Goal: Task Accomplishment & Management: Complete application form

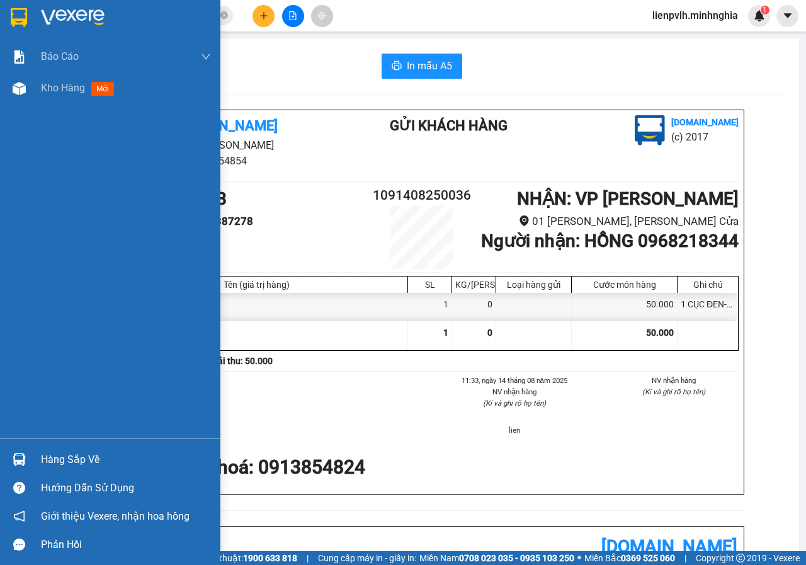
drag, startPoint x: 54, startPoint y: 83, endPoint x: 175, endPoint y: 115, distance: 125.7
click at [54, 82] on span "Kho hàng" at bounding box center [63, 88] width 44 height 12
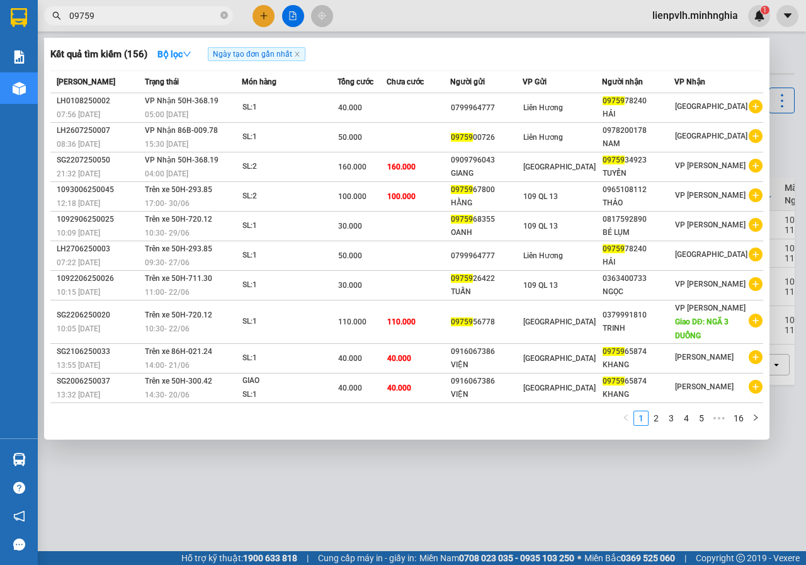
click at [225, 17] on icon "close-circle" at bounding box center [224, 15] width 8 height 8
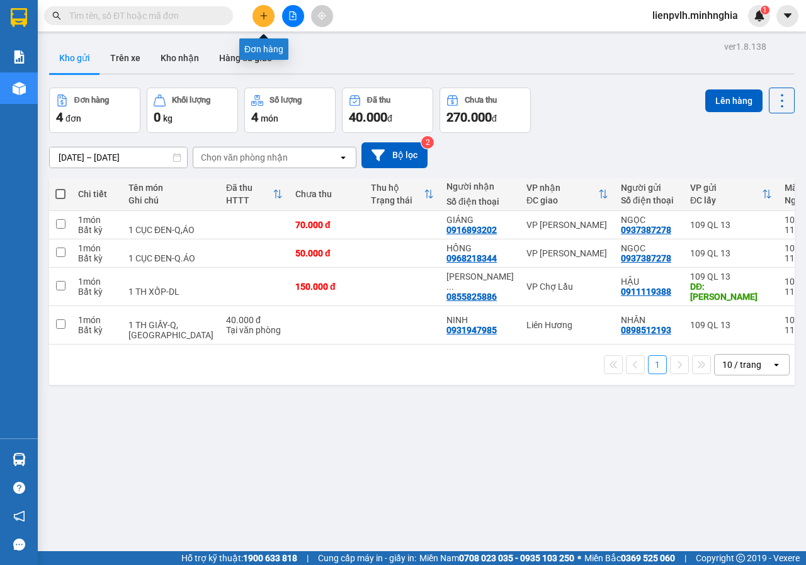
click at [264, 18] on icon "plus" at bounding box center [263, 15] width 1 height 7
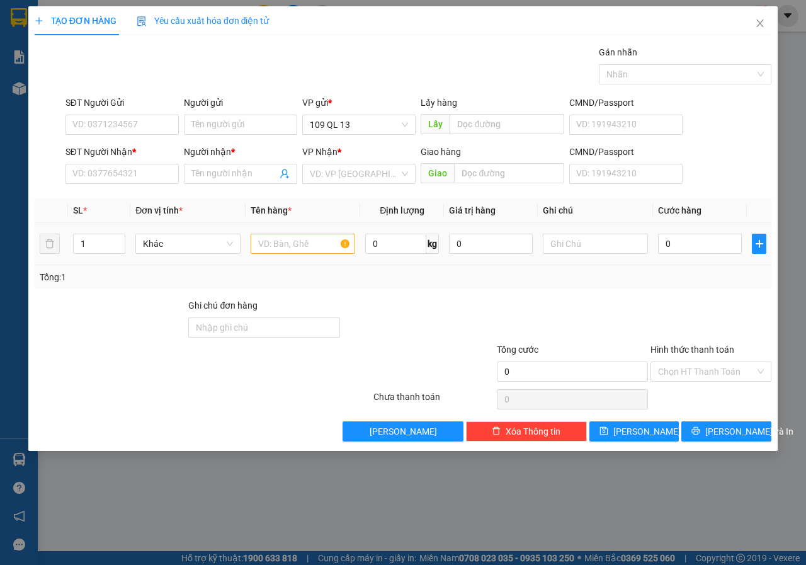
click at [310, 237] on input "text" at bounding box center [303, 244] width 105 height 20
click at [120, 244] on span "Decrease Value" at bounding box center [118, 248] width 14 height 9
type input "2"
click at [120, 239] on icon "up" at bounding box center [118, 239] width 4 height 4
click at [95, 176] on input "SĐT Người Nhận *" at bounding box center [121, 174] width 113 height 20
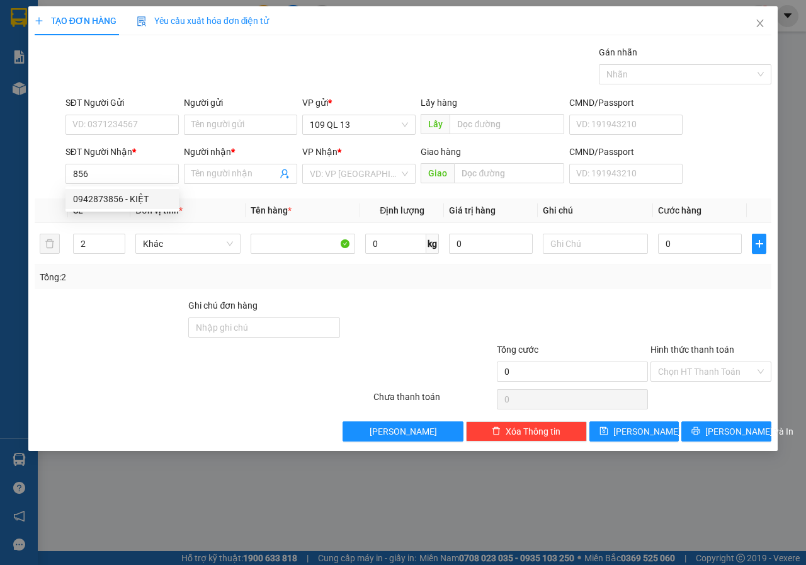
click at [127, 198] on div "0942873856 - KIỆT" at bounding box center [122, 199] width 98 height 14
type input "0942873856"
type input "KIỆT"
type input "0942873856"
click at [586, 235] on input "text" at bounding box center [595, 244] width 105 height 20
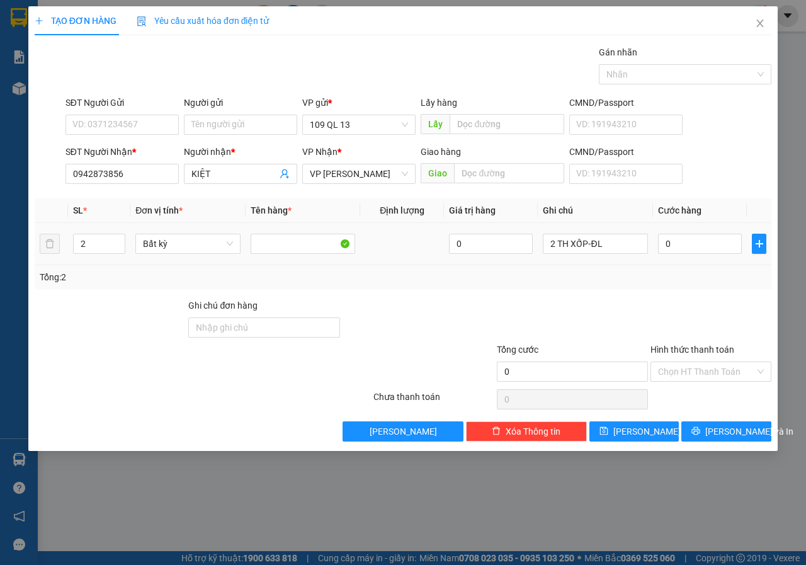
type input "2 TH XỐP-ĐL"
click at [710, 244] on input "0" at bounding box center [700, 244] width 84 height 20
type input "1"
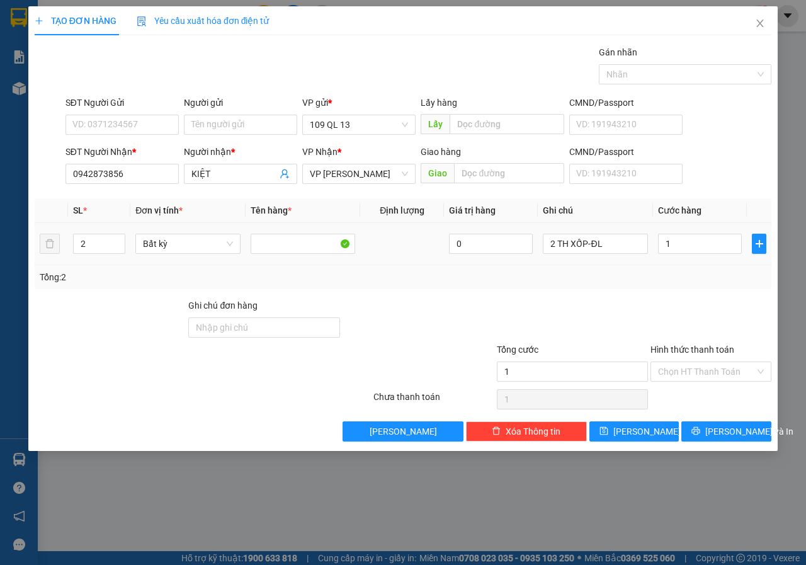
type input "16"
type input "160"
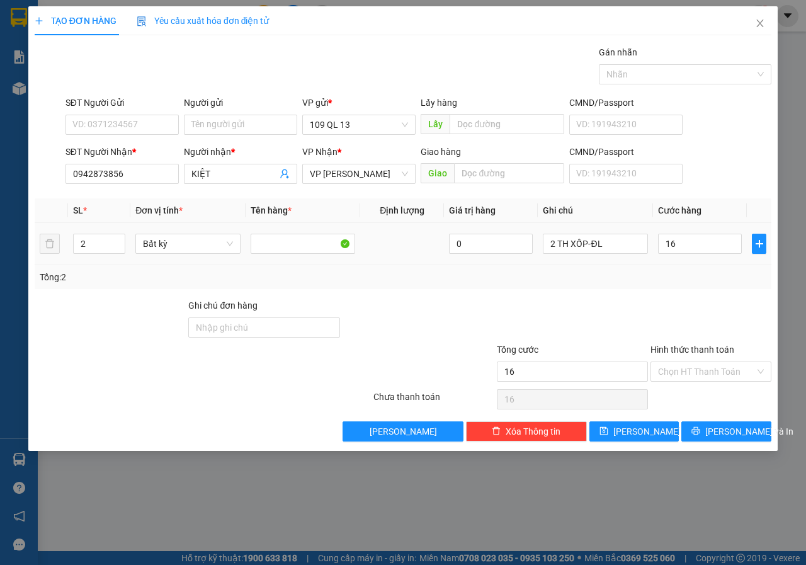
type input "160"
type input "160.000"
click at [693, 314] on div at bounding box center [710, 320] width 123 height 44
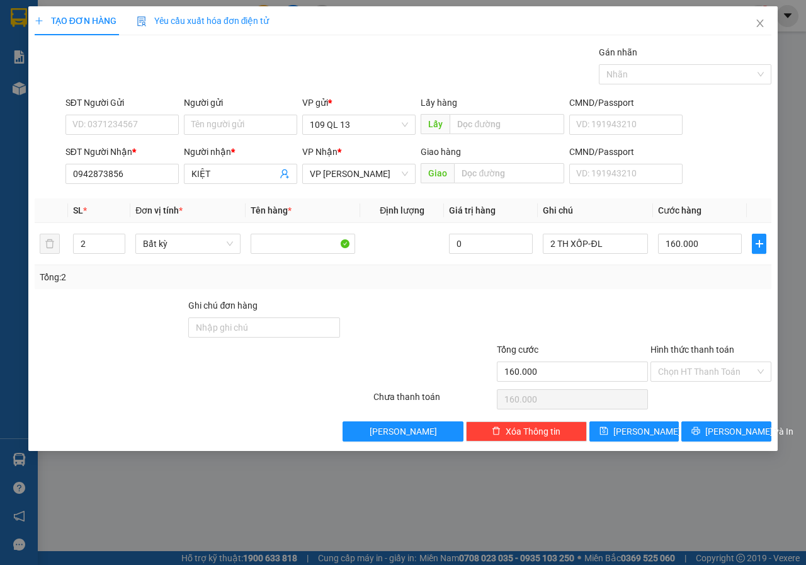
click at [636, 319] on div at bounding box center [573, 320] width 154 height 44
click at [743, 428] on span "[PERSON_NAME] và In" at bounding box center [749, 431] width 88 height 14
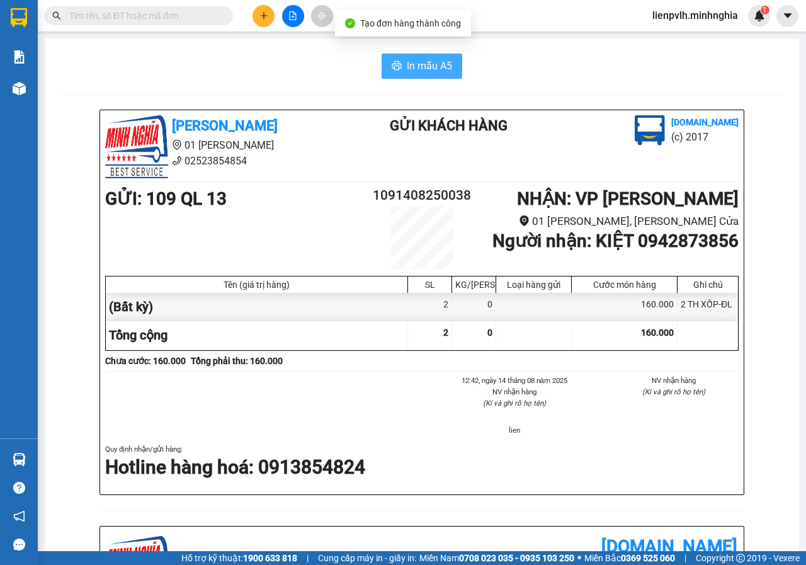
click at [424, 72] on span "In mẫu A5" at bounding box center [429, 66] width 45 height 16
click at [262, 20] on button at bounding box center [263, 16] width 22 height 22
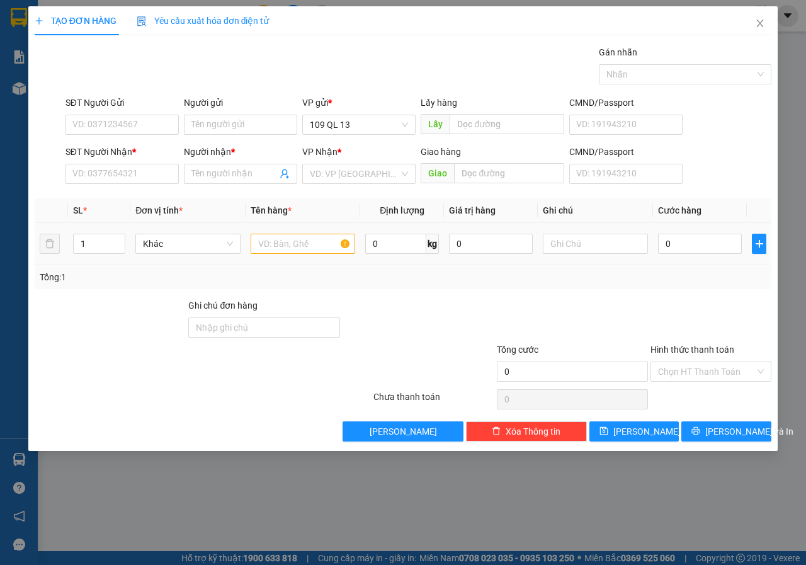
drag, startPoint x: 306, startPoint y: 248, endPoint x: 254, endPoint y: 234, distance: 54.2
click at [306, 247] on input "text" at bounding box center [303, 244] width 105 height 20
click at [156, 171] on input "SĐT Người Nhận *" at bounding box center [121, 174] width 113 height 20
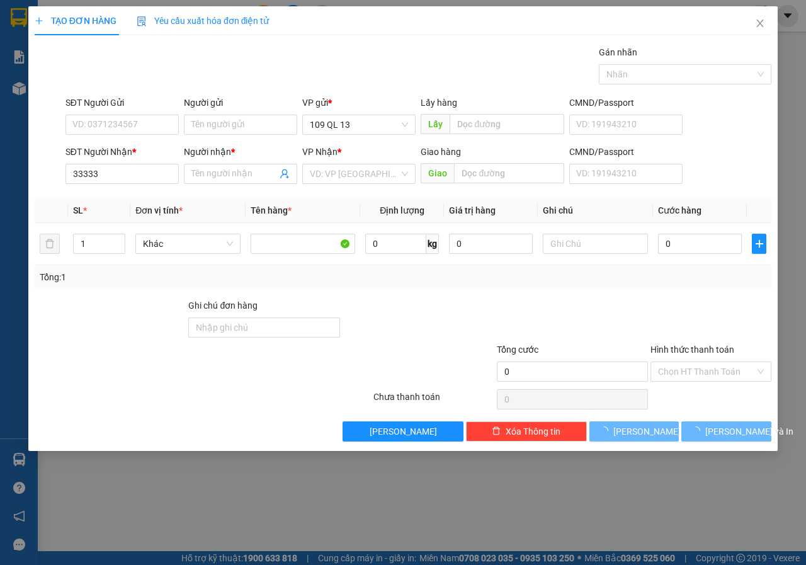
type input "3333"
click at [142, 179] on input "3333" at bounding box center [121, 174] width 113 height 20
click at [156, 173] on input "3333" at bounding box center [121, 174] width 113 height 20
drag, startPoint x: 156, startPoint y: 173, endPoint x: 48, endPoint y: 157, distance: 108.8
click at [48, 157] on div "SĐT Người Nhận * 3333 3333 Người nhận * Tên người nhận VP Nhận * VD: VP [GEOGRA…" at bounding box center [402, 167] width 739 height 44
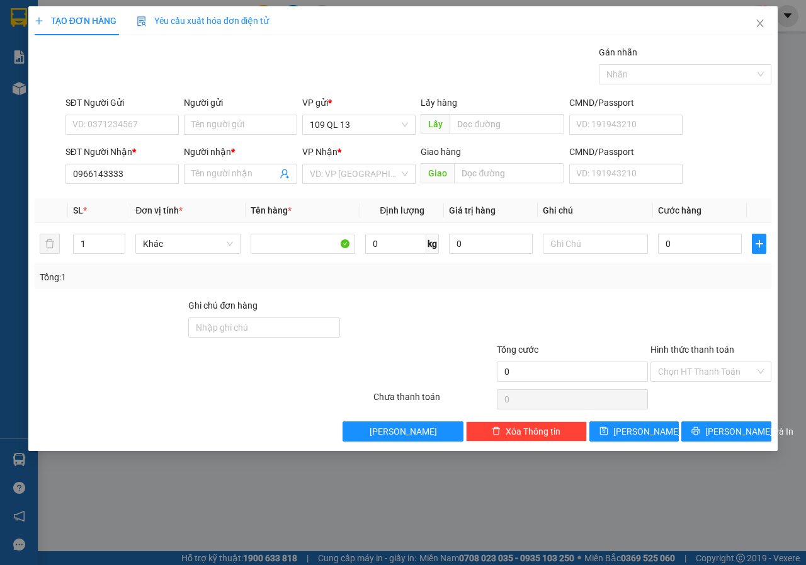
type input "0966143333"
click at [263, 176] on input "Người nhận *" at bounding box center [234, 174] width 86 height 14
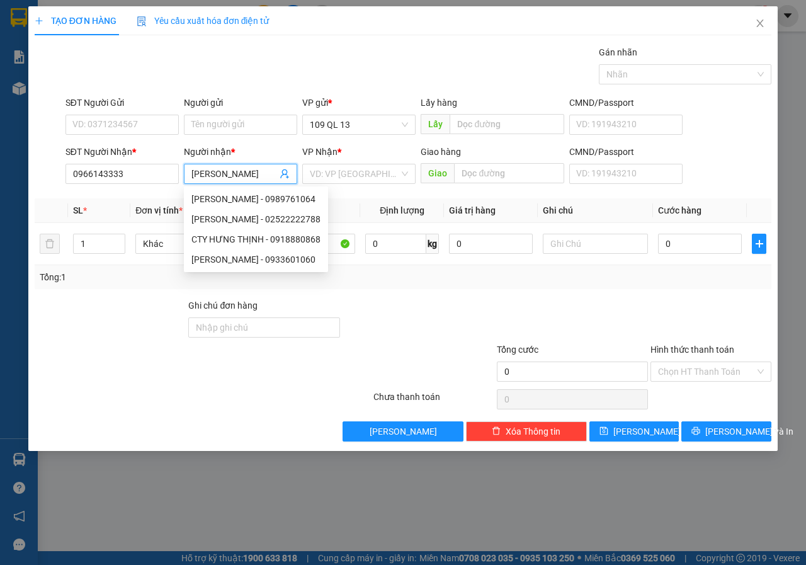
type input "[PERSON_NAME]"
click at [358, 167] on input "search" at bounding box center [354, 173] width 89 height 19
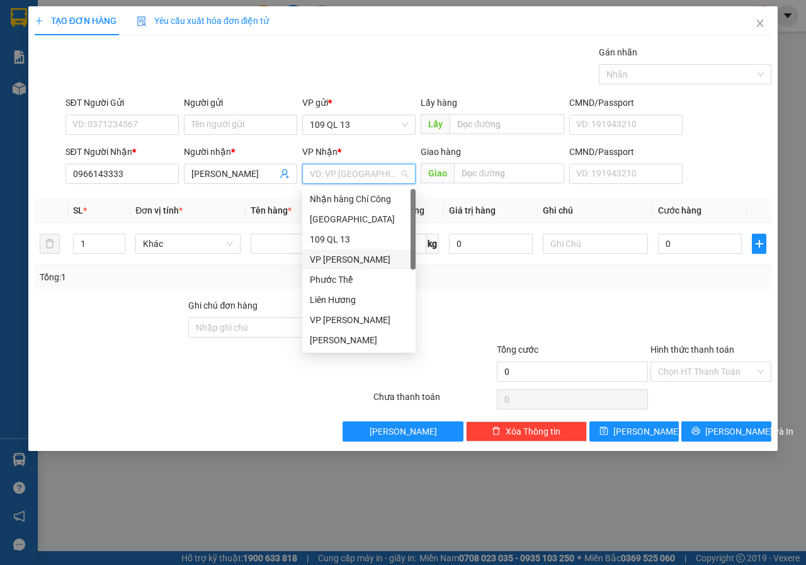
click at [358, 252] on div "VP [PERSON_NAME]" at bounding box center [358, 259] width 113 height 20
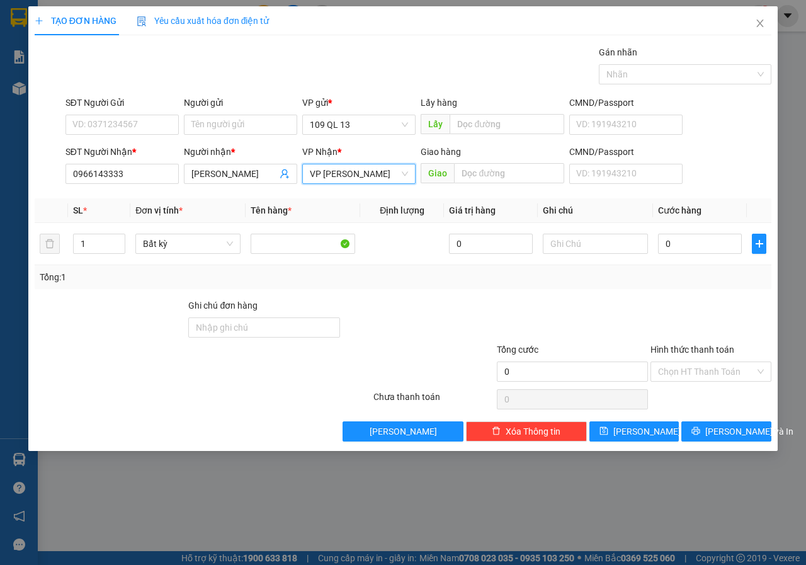
click at [488, 176] on input "text" at bounding box center [509, 173] width 110 height 20
type input "HÀM MỸ"
click at [140, 112] on div "SĐT Người Gửi" at bounding box center [121, 105] width 113 height 19
click at [136, 131] on input "SĐT Người Gửi" at bounding box center [121, 125] width 113 height 20
type input "0938898080"
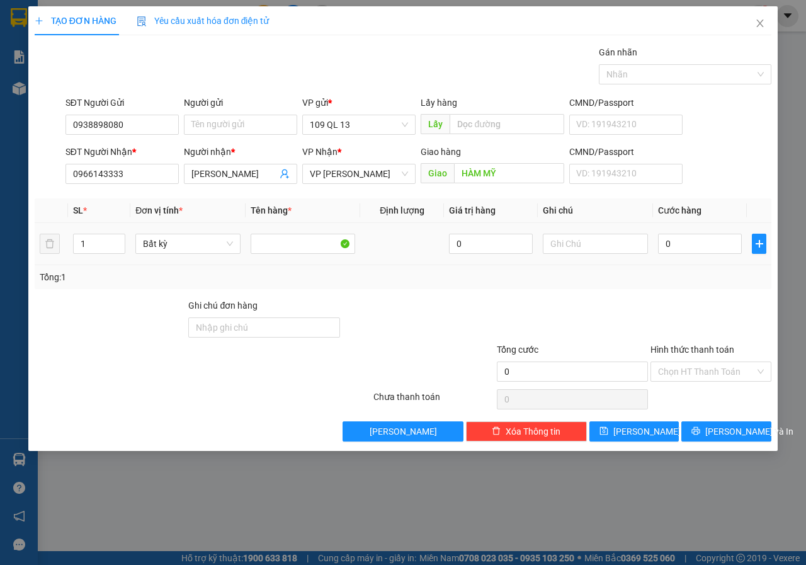
click at [604, 240] on input "text" at bounding box center [595, 244] width 105 height 20
type input "1 CỤC TRẮNG-"
click at [723, 246] on input "0" at bounding box center [700, 244] width 84 height 20
type input "4"
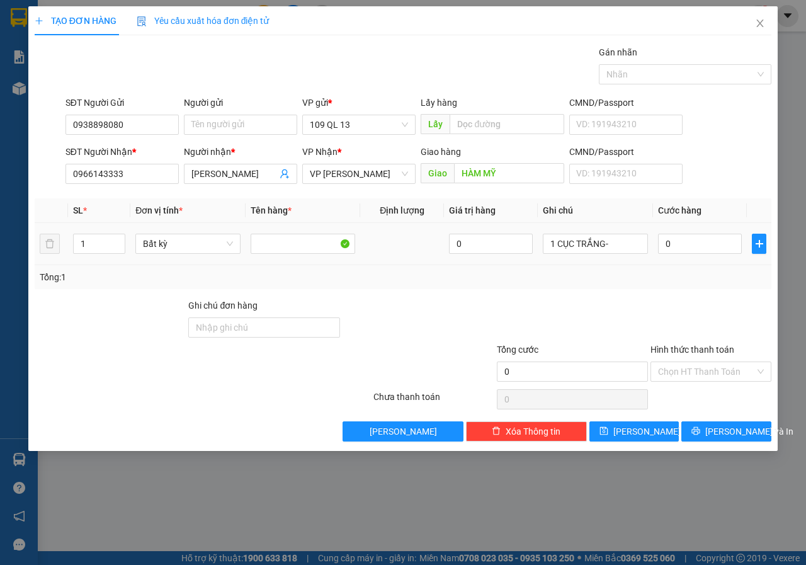
type input "4"
type input "40"
type input "40.000"
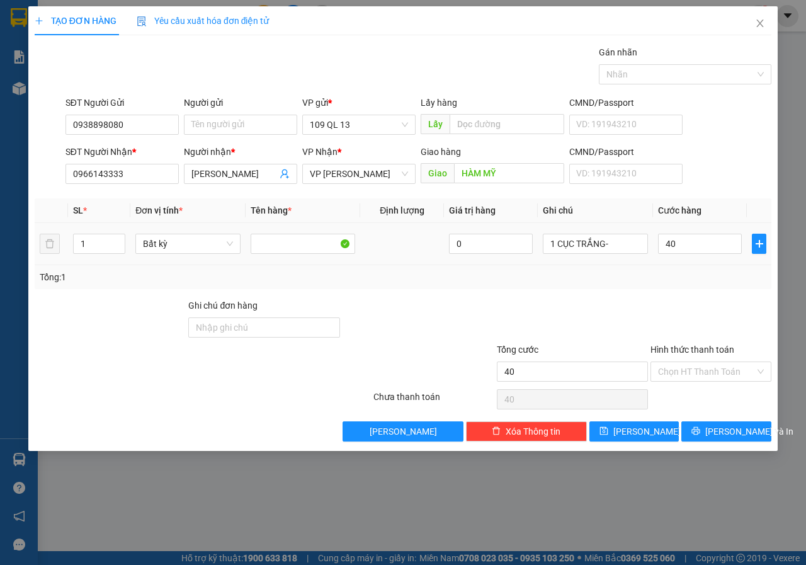
type input "40.000"
click at [629, 242] on input "1 CỤC TRẮNG-" at bounding box center [595, 244] width 105 height 20
type input "1 CỤC TRẮNG-CÂN ĐT"
click at [652, 281] on div "Tổng: 1" at bounding box center [403, 277] width 727 height 14
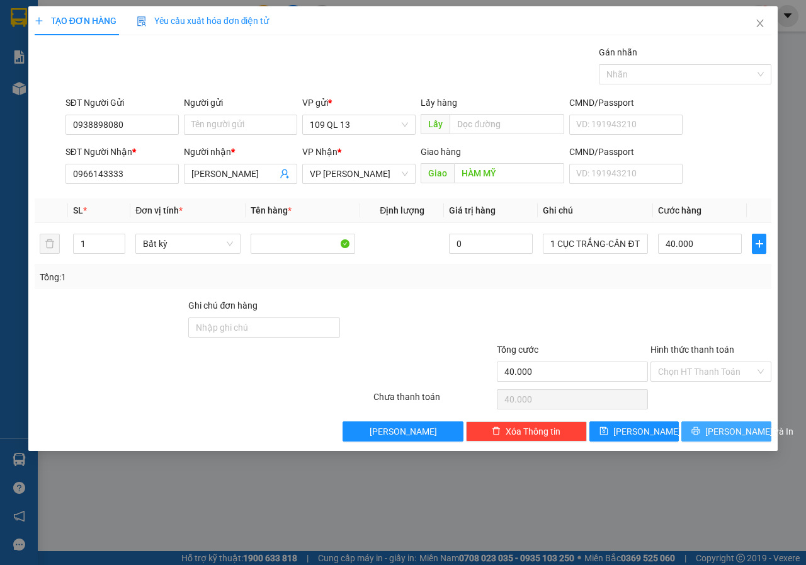
click at [742, 425] on span "[PERSON_NAME] và In" at bounding box center [749, 431] width 88 height 14
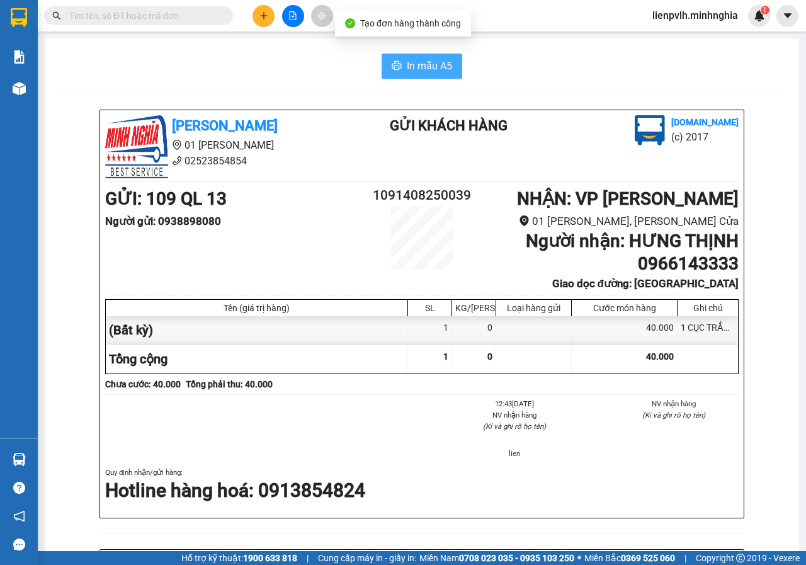
click at [421, 65] on span "In mẫu A5" at bounding box center [429, 66] width 45 height 16
click at [264, 13] on icon "plus" at bounding box center [263, 15] width 1 height 7
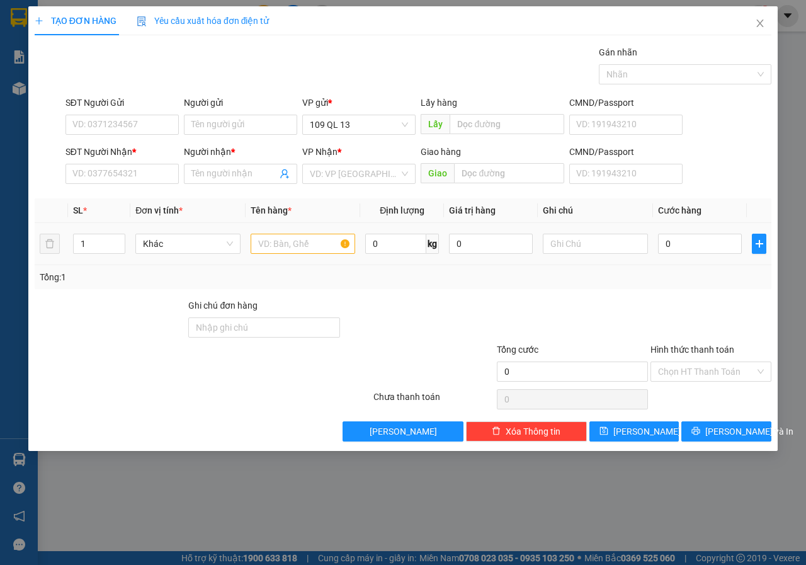
click at [328, 238] on input "text" at bounding box center [303, 244] width 105 height 20
click at [139, 171] on input "SĐT Người Nhận *" at bounding box center [121, 174] width 113 height 20
click at [142, 191] on div "0366914125 - PHI TIÊN" at bounding box center [121, 199] width 113 height 20
type input "0366914125"
type input "PHI TIÊN"
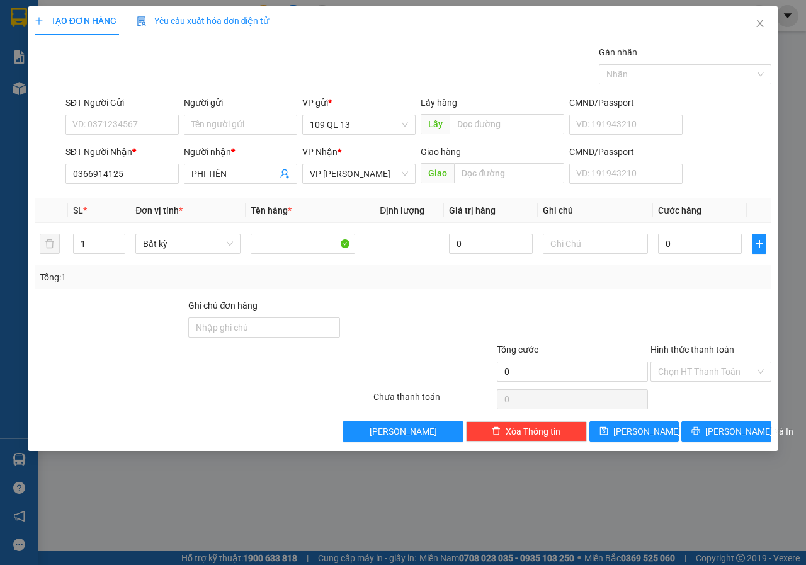
type input "0366914125"
click at [148, 125] on input "SĐT Người Gửi" at bounding box center [121, 125] width 113 height 20
type input "0764083794"
click at [578, 244] on input "text" at bounding box center [595, 244] width 105 height 20
type input "1 TH XỐP-ĐL"
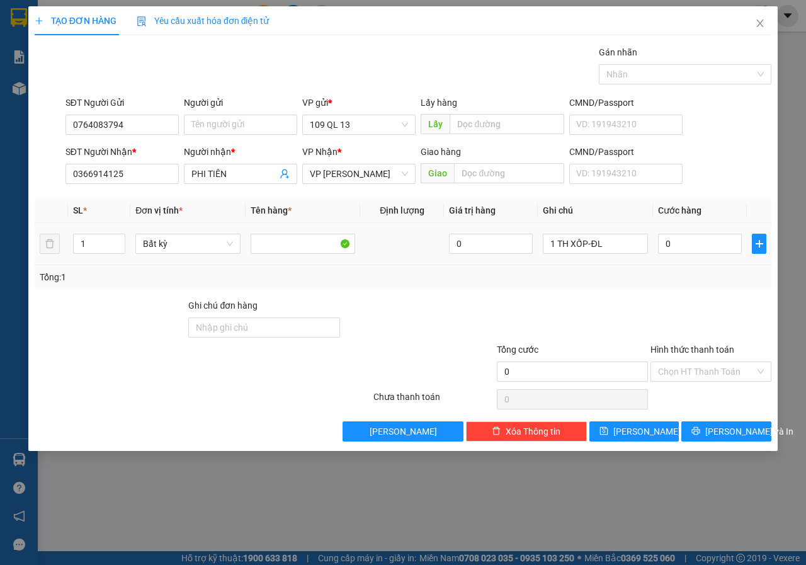
click at [684, 242] on input "0" at bounding box center [700, 244] width 84 height 20
type input "4"
type input "40"
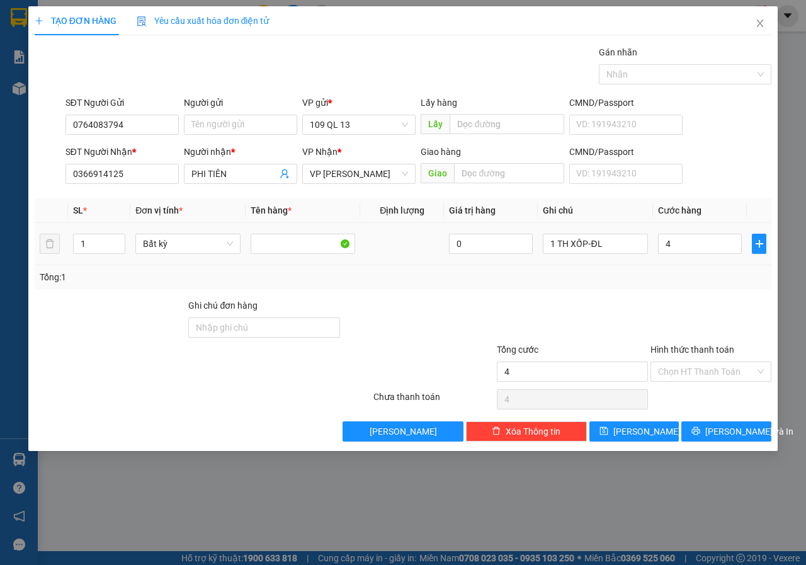
type input "40"
type input "40.000"
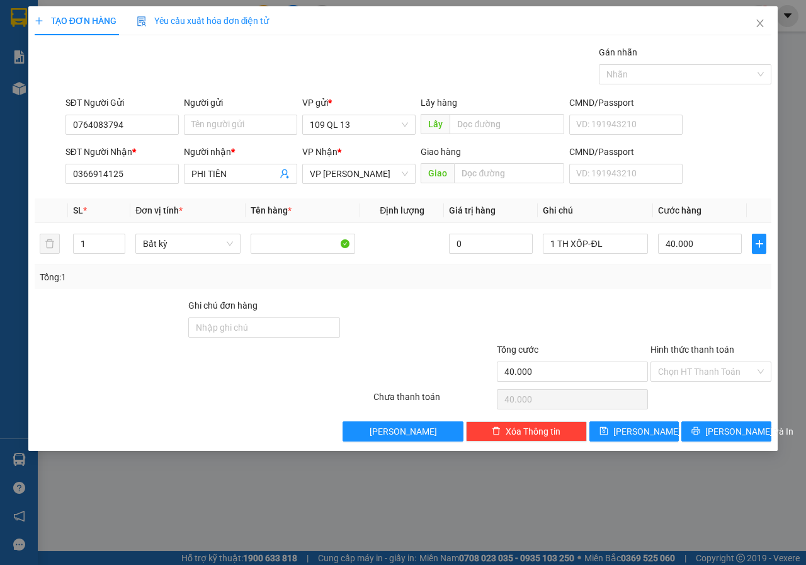
click at [683, 314] on div at bounding box center [710, 320] width 123 height 44
click at [743, 436] on span "[PERSON_NAME] và In" at bounding box center [749, 431] width 88 height 14
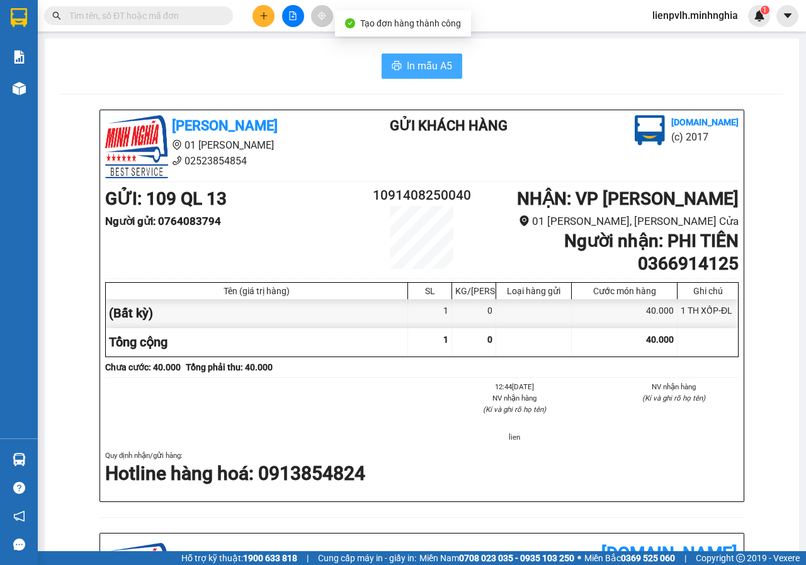
click at [433, 67] on span "In mẫu A5" at bounding box center [429, 66] width 45 height 16
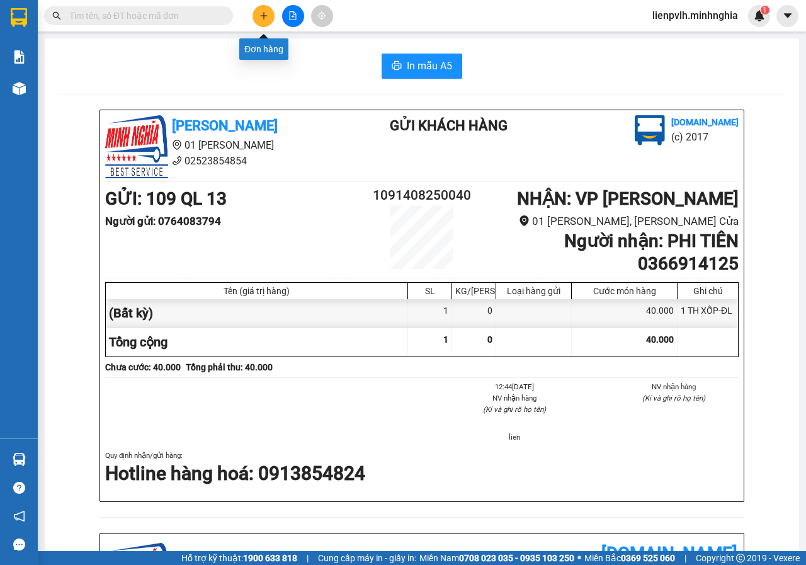
click at [265, 12] on icon "plus" at bounding box center [263, 15] width 9 height 9
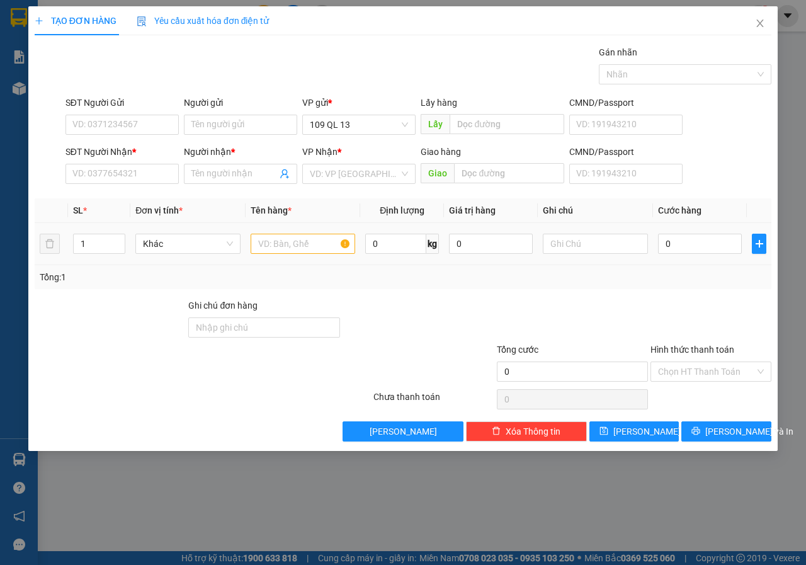
click at [320, 253] on input "text" at bounding box center [303, 244] width 105 height 20
click at [582, 240] on input "text" at bounding box center [595, 244] width 105 height 20
click at [122, 168] on input "SĐT Người Nhận *" at bounding box center [121, 174] width 113 height 20
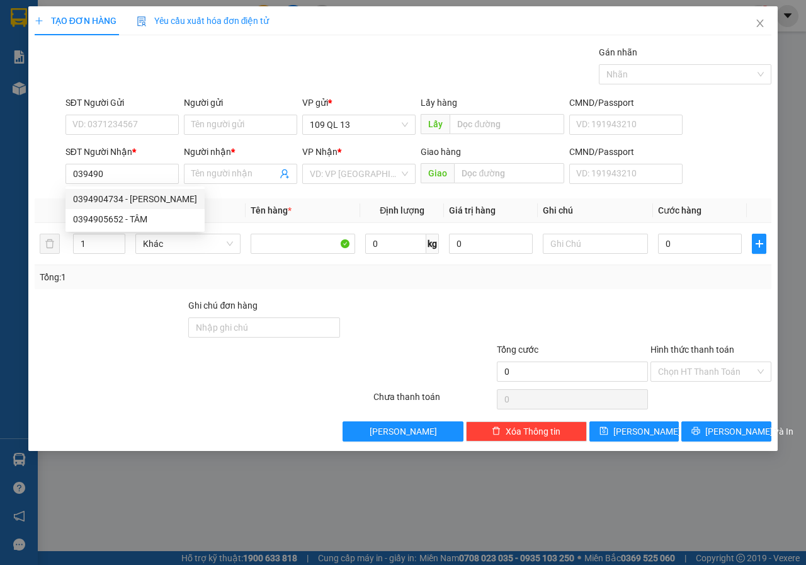
click at [144, 201] on div "0394904734 - [PERSON_NAME]" at bounding box center [135, 199] width 124 height 14
type input "0394904734"
type input "HƯƠNG"
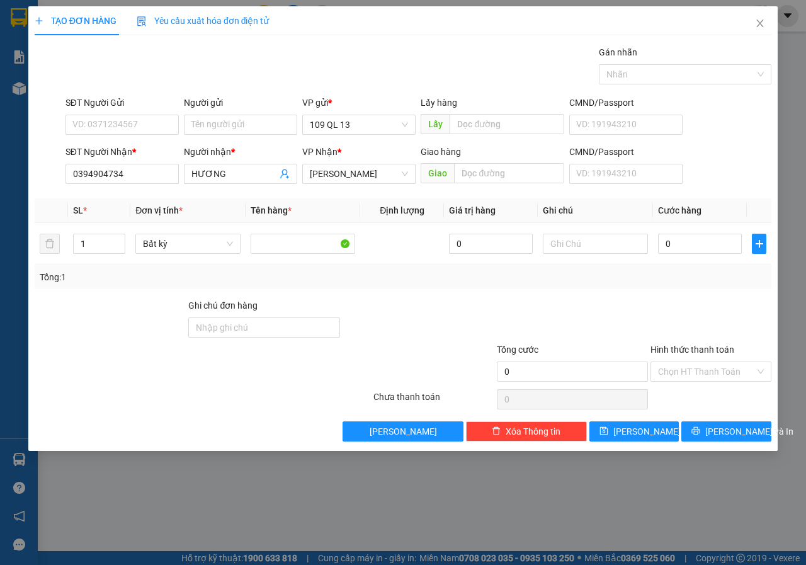
type input "0394904734"
click at [162, 122] on input "SĐT Người Gửi" at bounding box center [121, 125] width 113 height 20
click at [122, 168] on div "0898539385" at bounding box center [122, 170] width 98 height 14
type input "0898539385"
click at [575, 245] on input "text" at bounding box center [595, 244] width 105 height 20
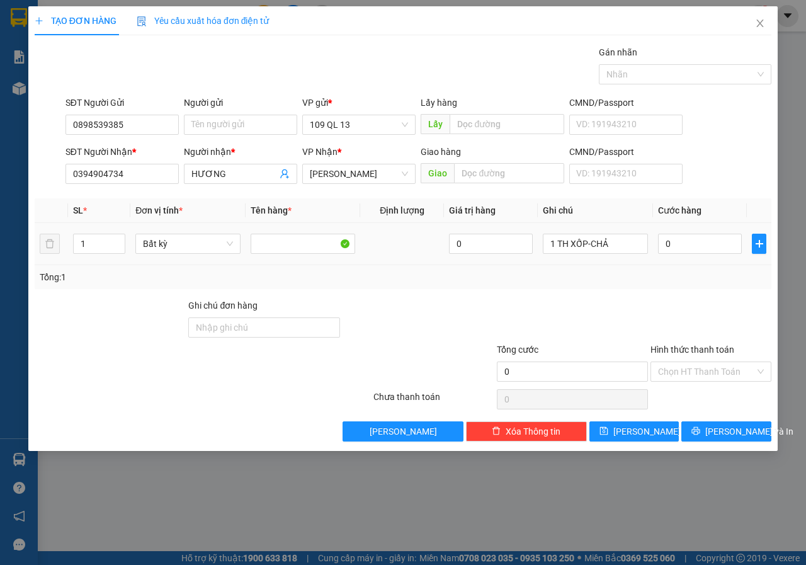
type input "1 TH XỐP-CHẢ"
click at [689, 247] on input "0" at bounding box center [700, 244] width 84 height 20
type input "4"
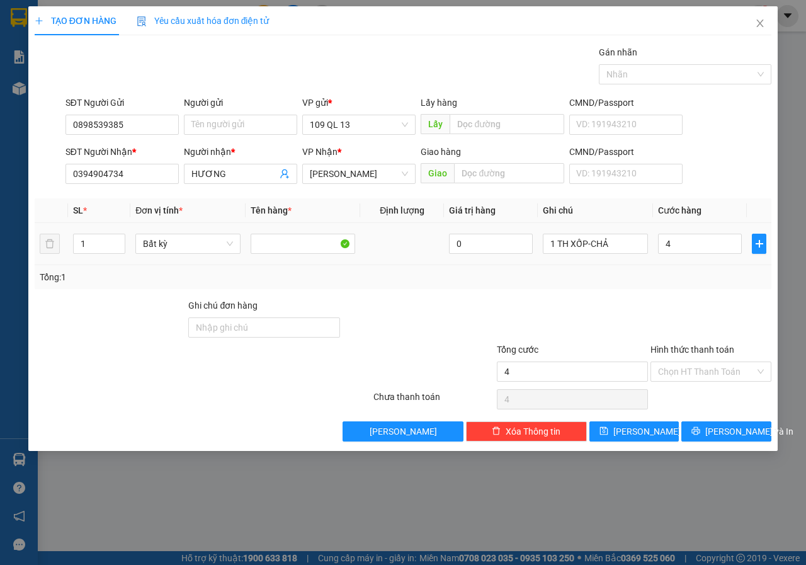
type input "40"
type input "40.000"
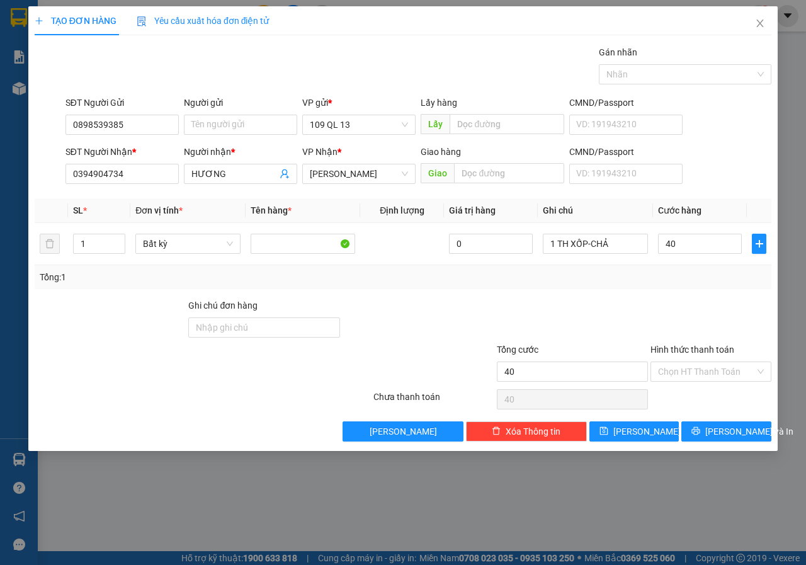
type input "40.000"
click at [685, 279] on div "Tổng: 1" at bounding box center [403, 277] width 727 height 14
click at [730, 436] on span "[PERSON_NAME] và In" at bounding box center [749, 431] width 88 height 14
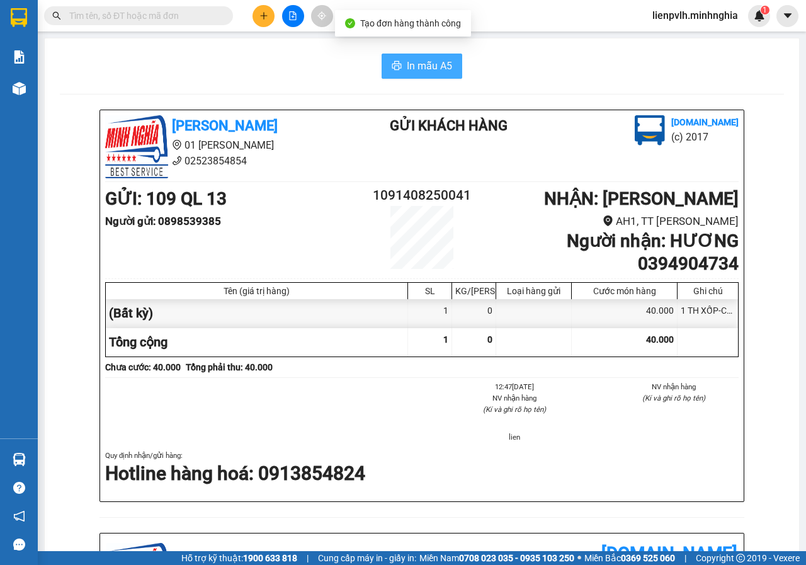
click at [409, 75] on button "In mẫu A5" at bounding box center [422, 66] width 81 height 25
